Goal: Browse casually: Explore the website without a specific task or goal

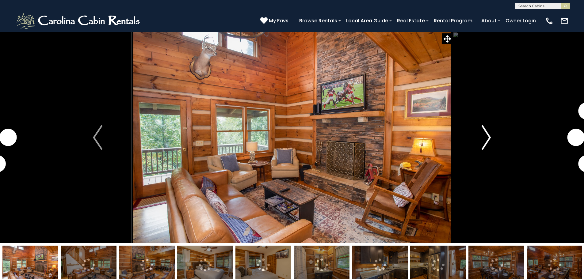
click at [487, 138] on img "Next" at bounding box center [486, 137] width 9 height 25
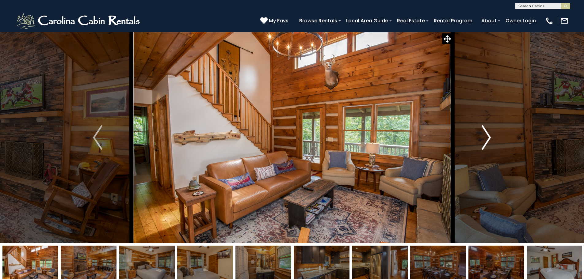
click at [487, 138] on img "Next" at bounding box center [486, 137] width 9 height 25
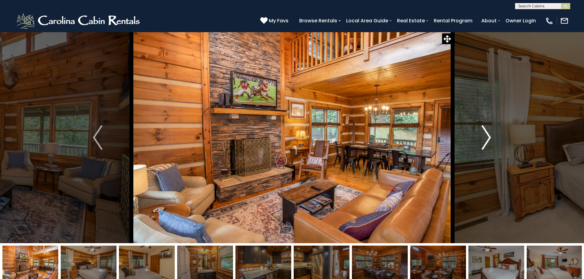
click at [487, 138] on img "Next" at bounding box center [486, 137] width 9 height 25
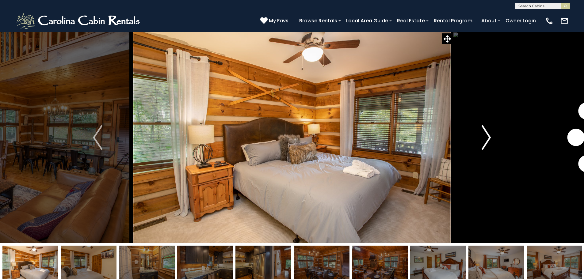
click at [487, 138] on img "Next" at bounding box center [486, 137] width 9 height 25
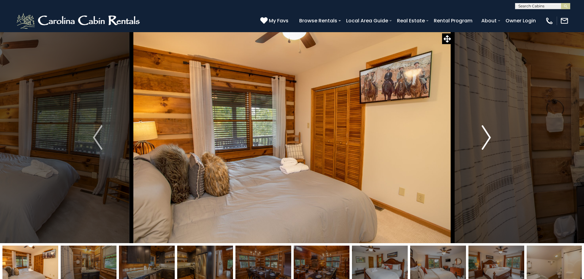
click at [487, 138] on img "Next" at bounding box center [486, 137] width 9 height 25
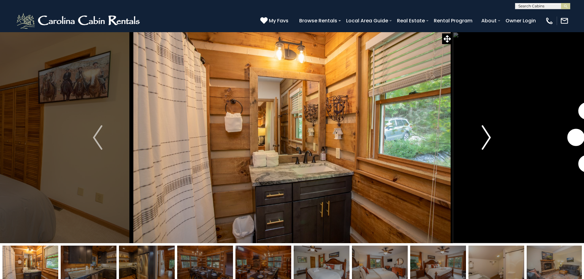
click at [487, 138] on img "Next" at bounding box center [486, 137] width 9 height 25
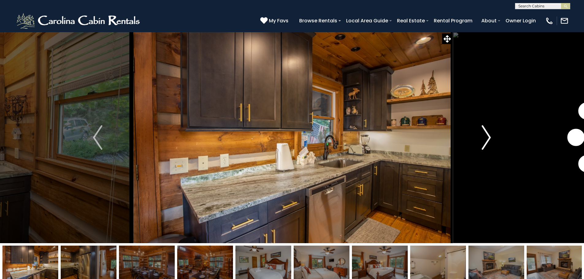
click at [487, 138] on img "Next" at bounding box center [486, 137] width 9 height 25
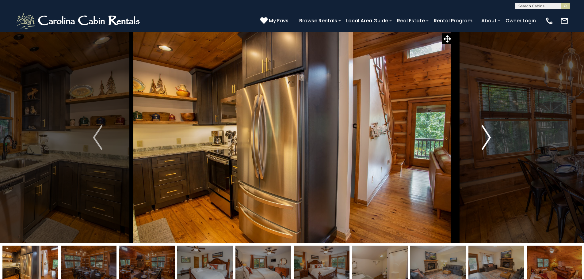
click at [487, 138] on img "Next" at bounding box center [486, 137] width 9 height 25
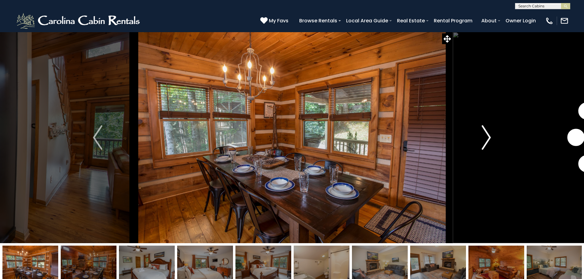
click at [488, 139] on img "Next" at bounding box center [486, 137] width 9 height 25
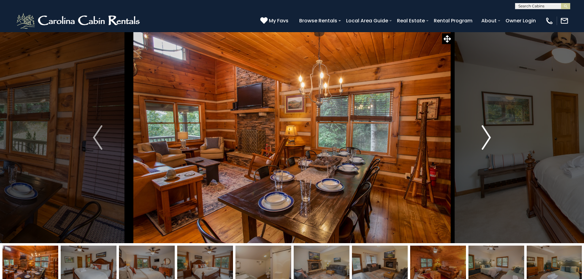
click at [488, 139] on img "Next" at bounding box center [486, 137] width 9 height 25
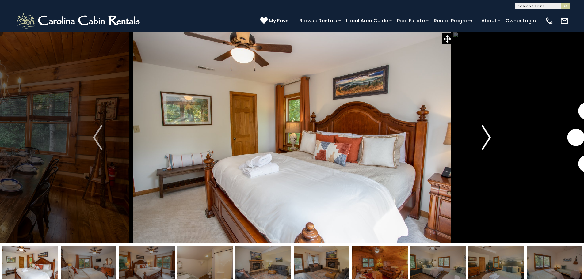
click at [488, 139] on img "Next" at bounding box center [486, 137] width 9 height 25
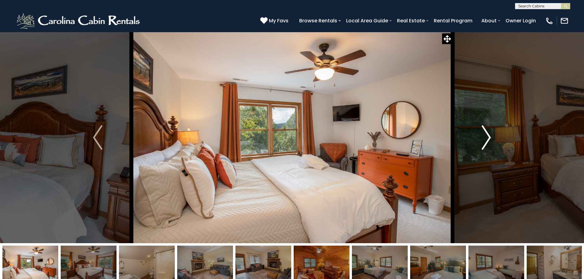
click at [488, 139] on img "Next" at bounding box center [486, 137] width 9 height 25
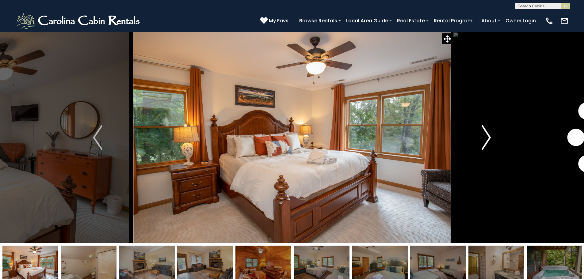
drag, startPoint x: 488, startPoint y: 139, endPoint x: 494, endPoint y: 135, distance: 6.6
click at [488, 139] on img "Next" at bounding box center [486, 137] width 9 height 25
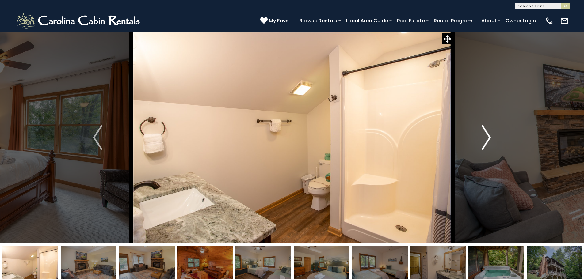
click at [487, 131] on img "Next" at bounding box center [486, 137] width 9 height 25
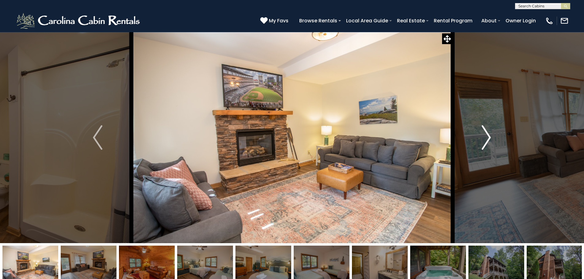
click at [490, 128] on img "Next" at bounding box center [486, 137] width 9 height 25
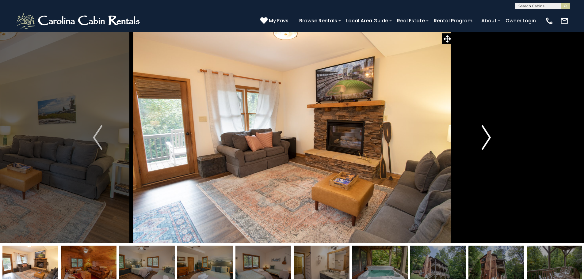
click at [486, 136] on img "Next" at bounding box center [486, 137] width 9 height 25
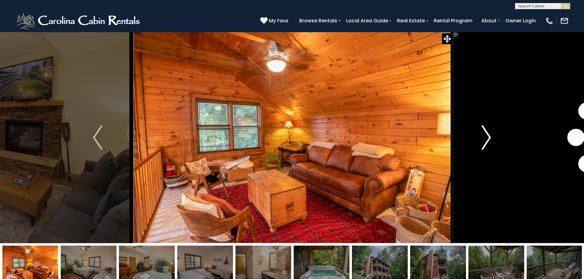
click at [485, 139] on img "Next" at bounding box center [486, 137] width 9 height 25
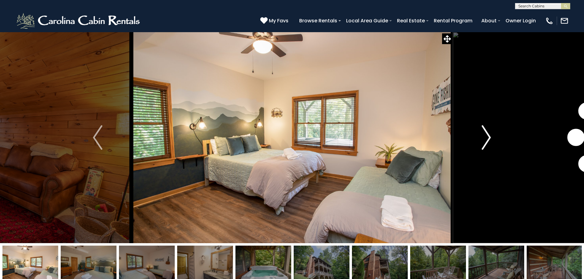
click at [485, 139] on img "Next" at bounding box center [486, 137] width 9 height 25
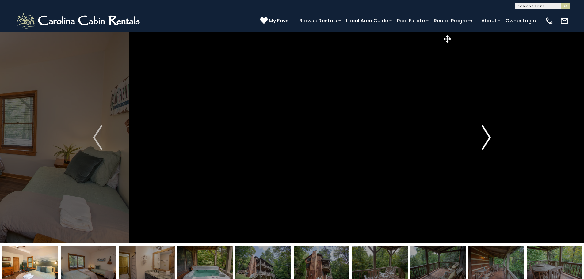
click at [486, 139] on img "Next" at bounding box center [486, 137] width 9 height 25
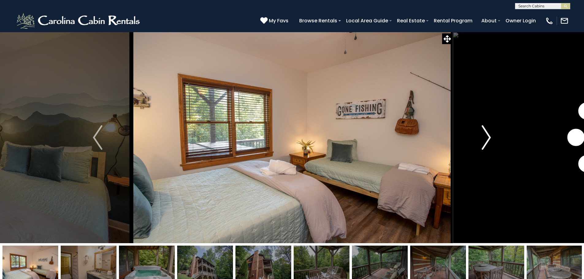
click at [486, 139] on img "Next" at bounding box center [486, 137] width 9 height 25
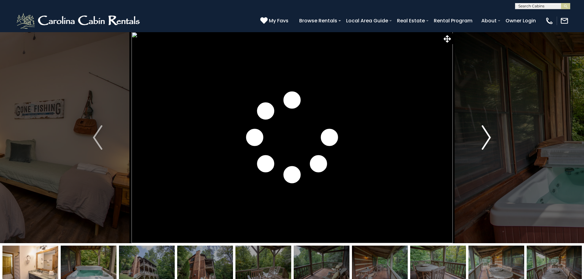
click at [488, 139] on img "Next" at bounding box center [486, 137] width 9 height 25
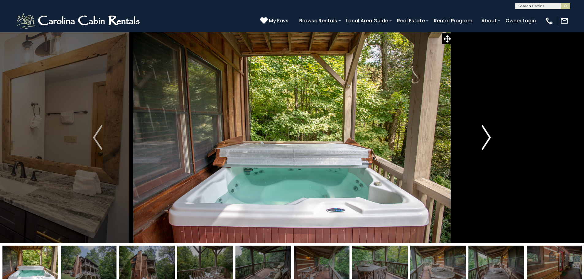
click at [488, 140] on img "Next" at bounding box center [486, 137] width 9 height 25
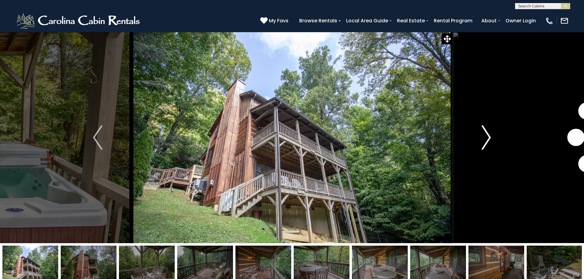
click at [488, 140] on img "Next" at bounding box center [486, 137] width 9 height 25
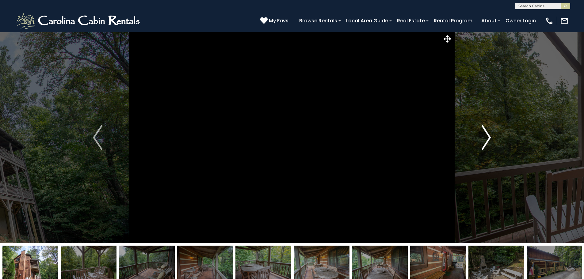
click at [488, 140] on img "Next" at bounding box center [486, 137] width 9 height 25
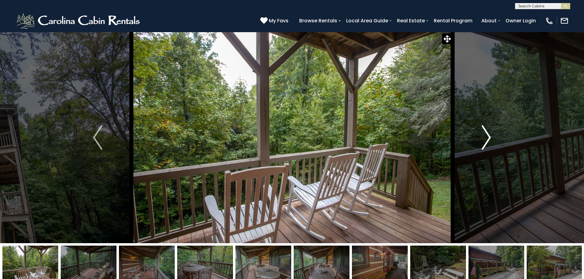
click at [488, 140] on img "Next" at bounding box center [486, 137] width 9 height 25
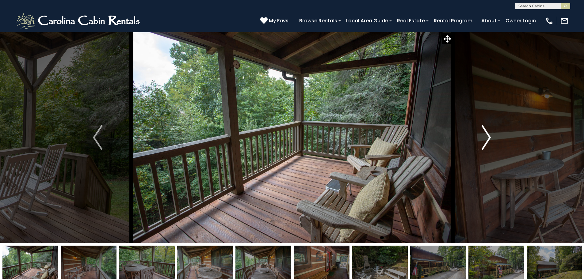
click at [488, 140] on img "Next" at bounding box center [486, 137] width 9 height 25
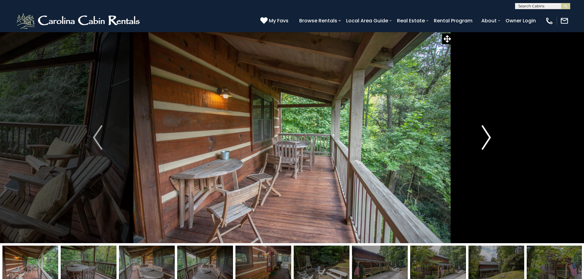
click at [488, 140] on img "Next" at bounding box center [486, 137] width 9 height 25
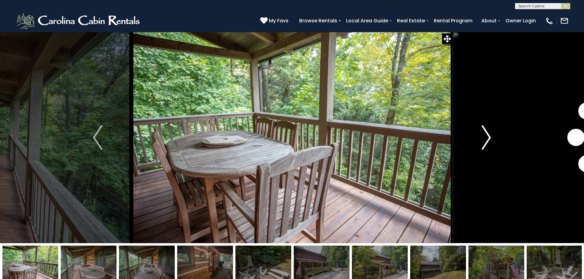
click at [488, 140] on img "Next" at bounding box center [486, 137] width 9 height 25
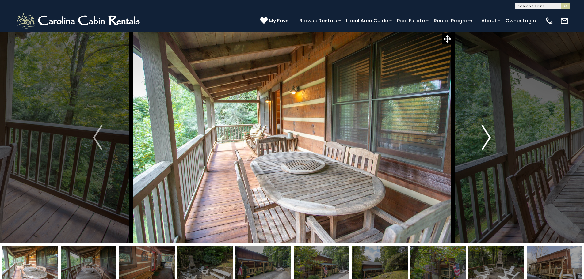
click at [488, 140] on img "Next" at bounding box center [486, 137] width 9 height 25
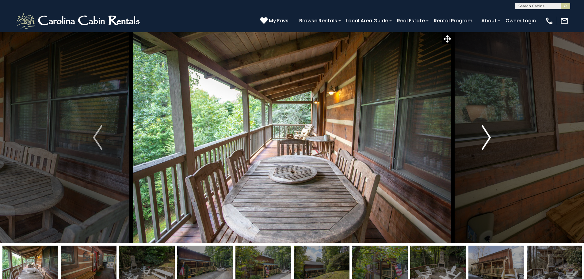
click at [488, 140] on img "Next" at bounding box center [486, 137] width 9 height 25
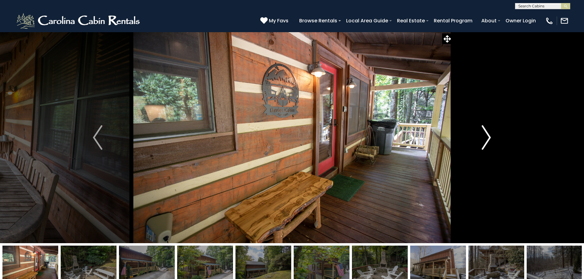
click at [488, 140] on img "Next" at bounding box center [486, 137] width 9 height 25
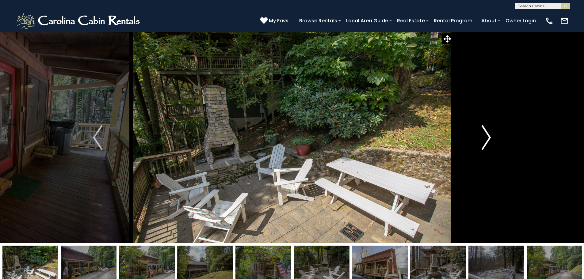
click at [488, 140] on img "Next" at bounding box center [486, 137] width 9 height 25
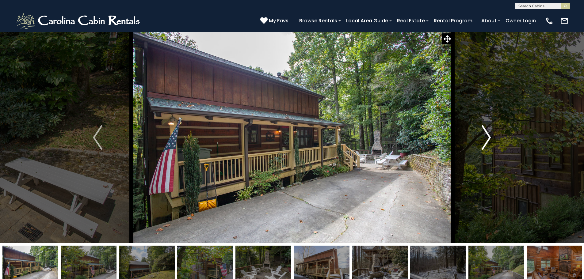
click at [489, 142] on img "Next" at bounding box center [486, 137] width 9 height 25
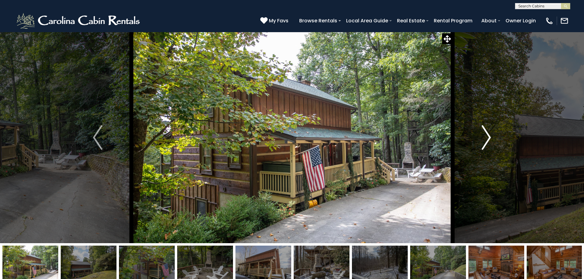
click at [485, 139] on img "Next" at bounding box center [486, 137] width 9 height 25
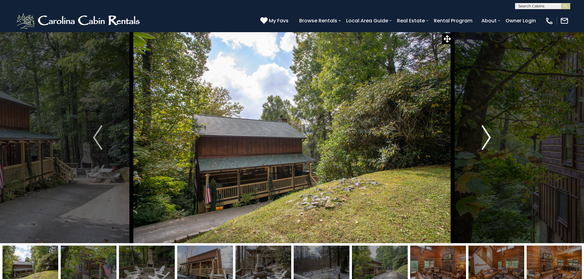
click at [485, 139] on img "Next" at bounding box center [486, 137] width 9 height 25
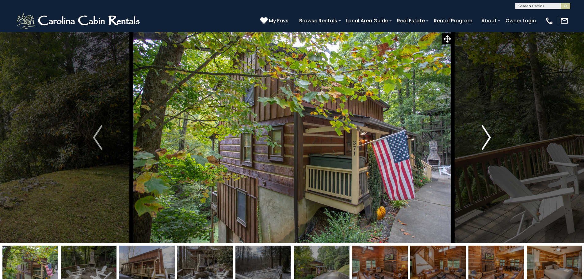
click at [484, 140] on img "Next" at bounding box center [486, 137] width 9 height 25
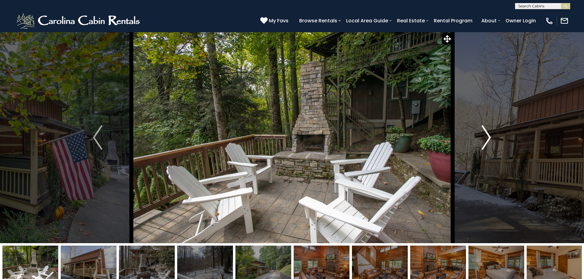
click at [484, 141] on img "Next" at bounding box center [486, 137] width 9 height 25
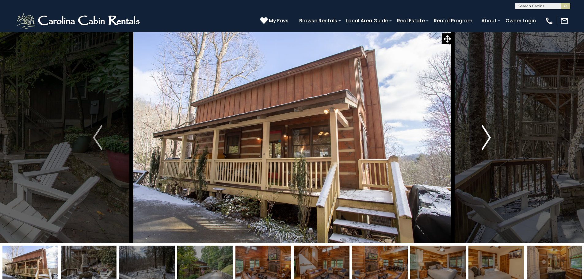
click at [484, 141] on img "Next" at bounding box center [486, 137] width 9 height 25
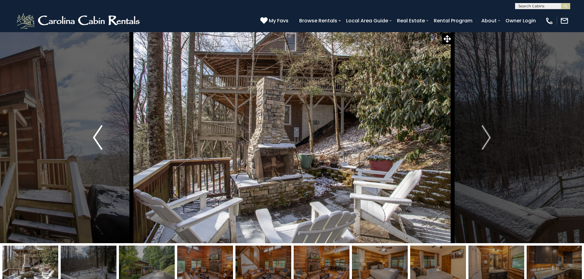
click at [95, 143] on img "Previous" at bounding box center [97, 137] width 9 height 25
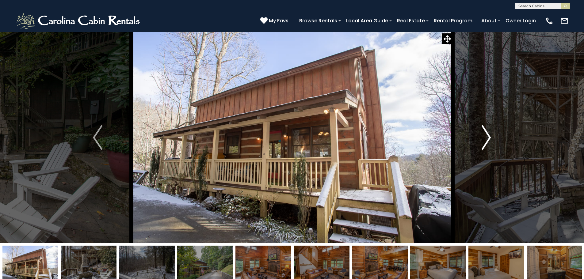
click at [488, 138] on img "Next" at bounding box center [486, 137] width 9 height 25
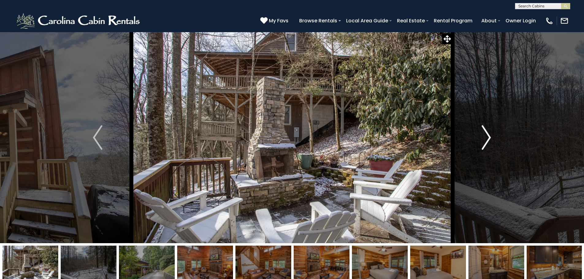
click at [484, 140] on img "Next" at bounding box center [486, 137] width 9 height 25
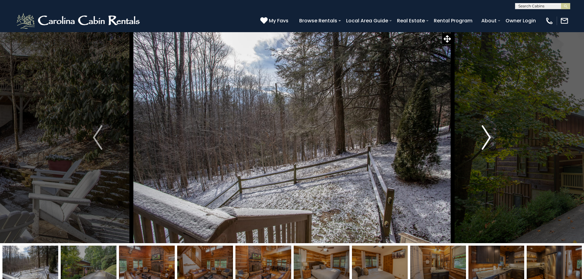
click at [483, 140] on img "Next" at bounding box center [486, 137] width 9 height 25
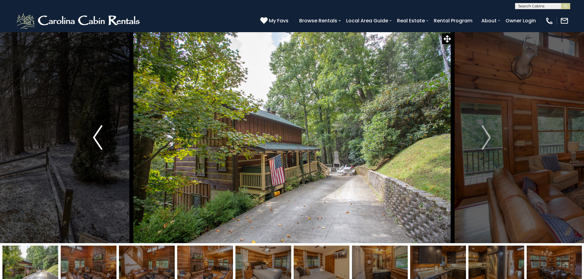
click at [97, 140] on img "Previous" at bounding box center [97, 137] width 9 height 25
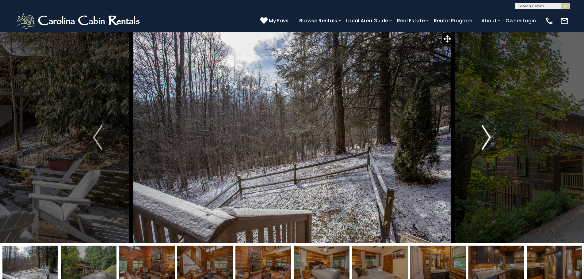
click at [484, 140] on img "Next" at bounding box center [486, 137] width 9 height 25
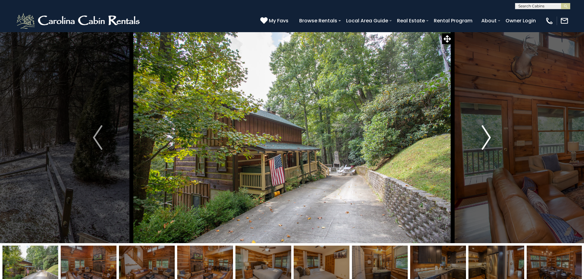
click at [483, 140] on img "Next" at bounding box center [486, 137] width 9 height 25
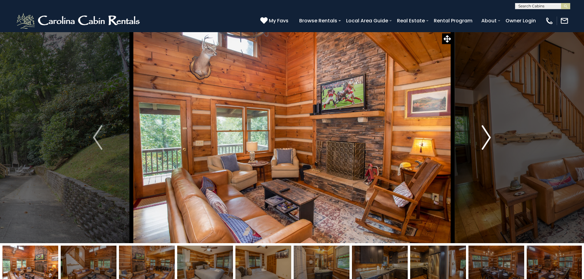
click at [482, 140] on img "Next" at bounding box center [486, 137] width 9 height 25
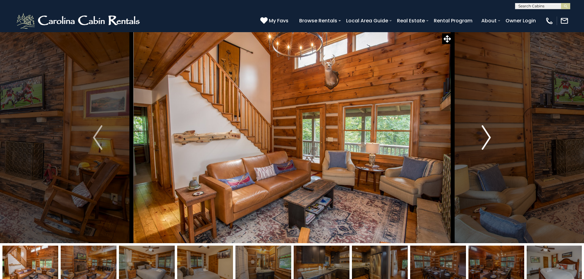
click at [482, 141] on img "Next" at bounding box center [486, 137] width 9 height 25
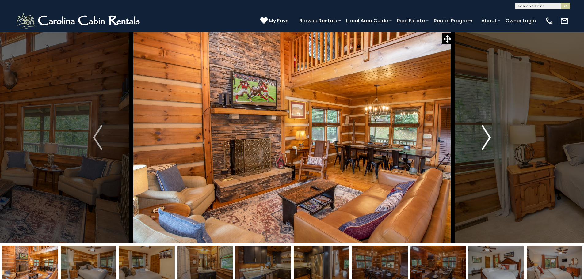
click at [484, 141] on img "Next" at bounding box center [486, 137] width 9 height 25
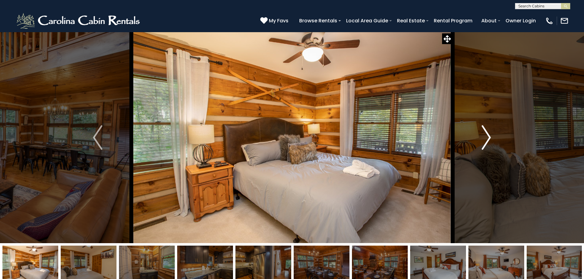
click at [478, 139] on button "Next" at bounding box center [485, 138] width 67 height 212
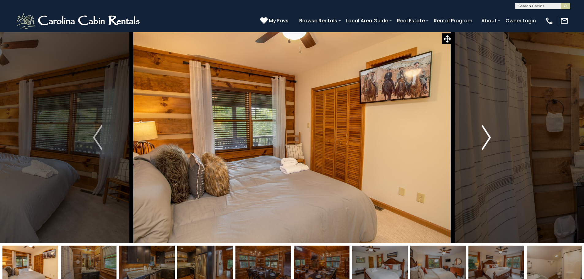
click at [483, 139] on img "Next" at bounding box center [486, 137] width 9 height 25
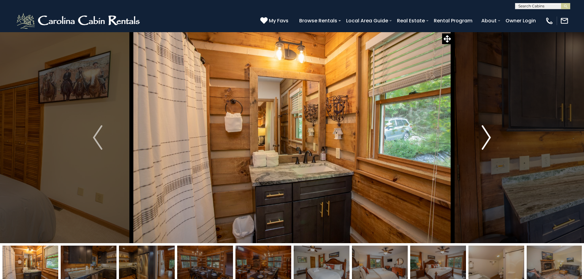
click at [484, 139] on img "Next" at bounding box center [486, 137] width 9 height 25
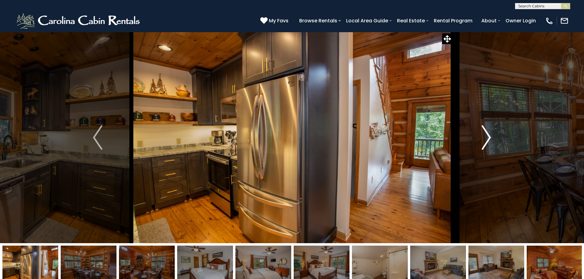
click at [484, 139] on img "Next" at bounding box center [486, 137] width 9 height 25
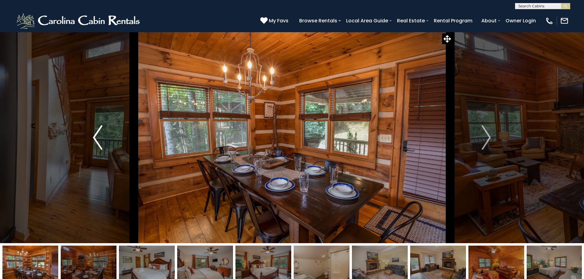
click at [93, 142] on img "Previous" at bounding box center [97, 137] width 9 height 25
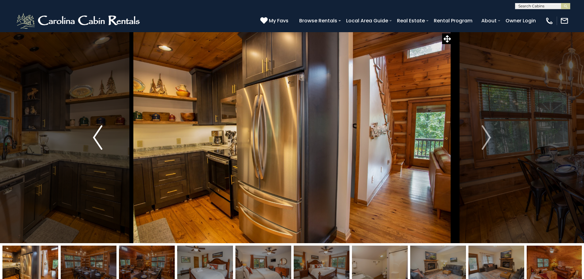
click at [93, 140] on img "Previous" at bounding box center [97, 137] width 9 height 25
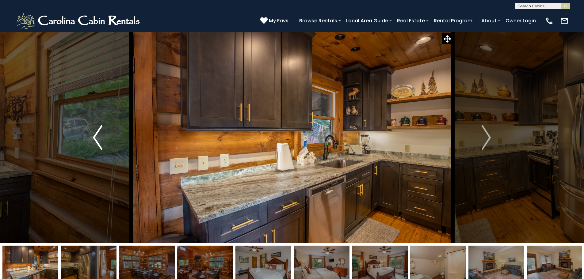
click at [96, 139] on img "Previous" at bounding box center [97, 137] width 9 height 25
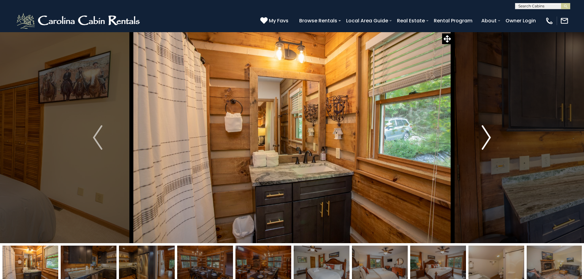
click at [483, 139] on img "Next" at bounding box center [486, 137] width 9 height 25
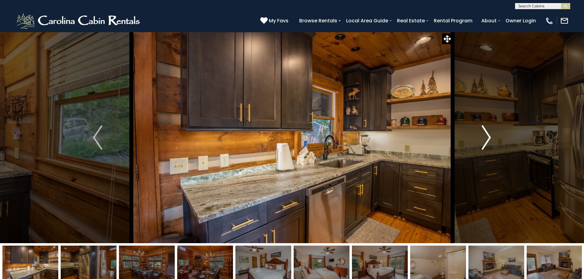
click at [486, 135] on img "Next" at bounding box center [486, 137] width 9 height 25
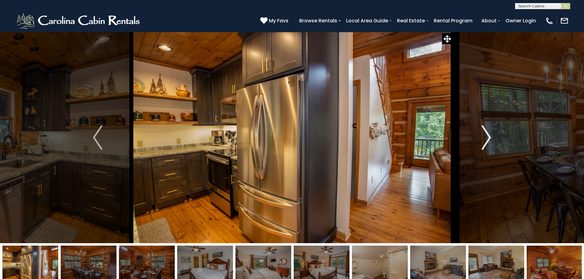
click at [487, 136] on img "Next" at bounding box center [486, 137] width 9 height 25
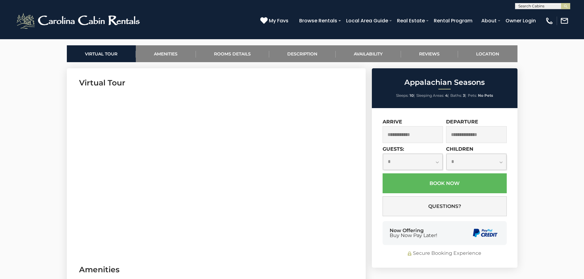
scroll to position [276, 0]
